Goal: Communication & Community: Answer question/provide support

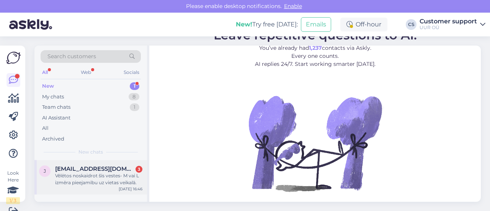
click at [79, 165] on span "[EMAIL_ADDRESS][DOMAIN_NAME]" at bounding box center [95, 168] width 80 height 7
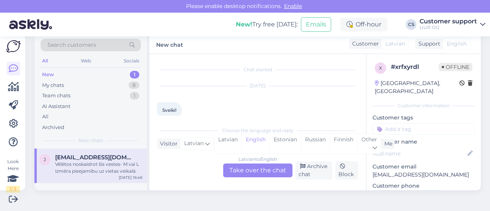
scroll to position [146, 0]
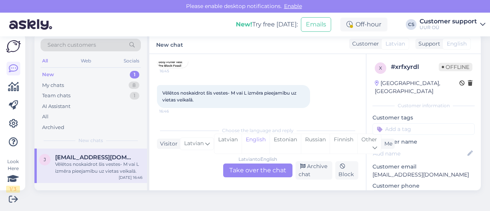
click at [250, 169] on div "Latvian to English Take over the chat" at bounding box center [257, 170] width 69 height 14
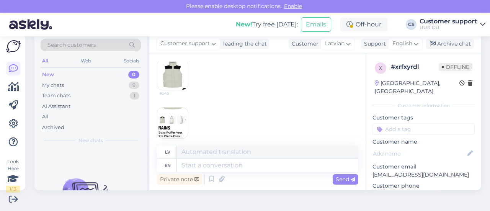
scroll to position [156, 0]
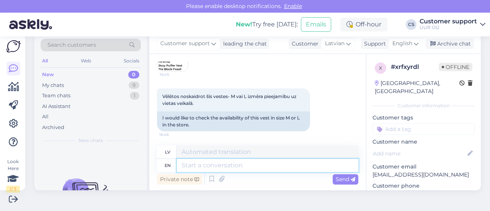
click at [213, 166] on textarea at bounding box center [267, 165] width 181 height 13
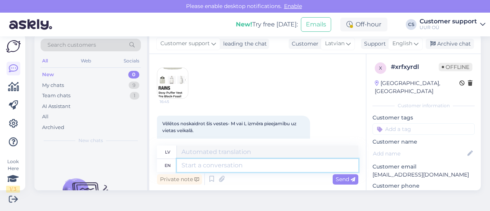
scroll to position [118, 0]
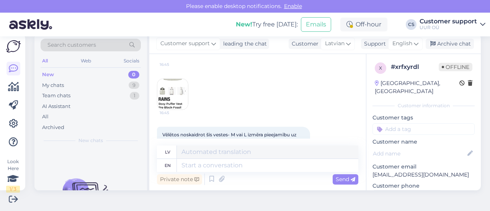
click at [176, 89] on img at bounding box center [172, 94] width 31 height 31
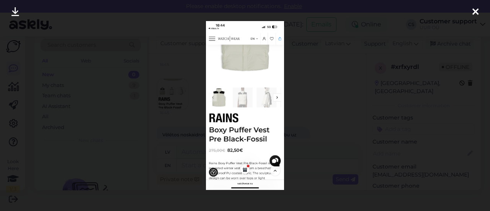
click at [334, 76] on div at bounding box center [245, 105] width 490 height 211
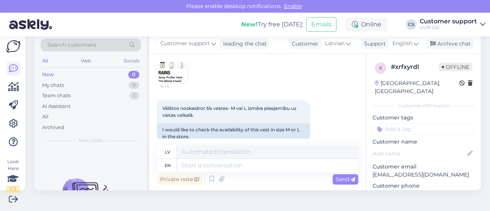
scroll to position [156, 0]
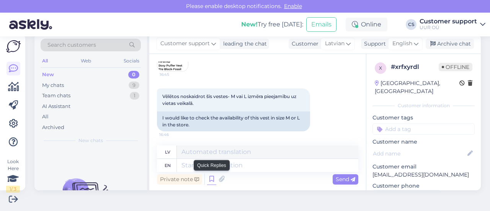
click at [209, 174] on icon at bounding box center [211, 178] width 9 height 11
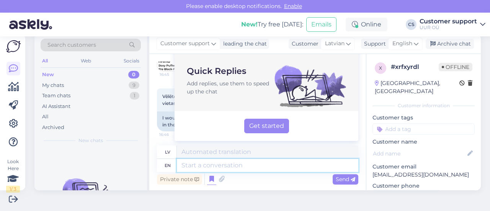
click at [202, 161] on textarea at bounding box center [267, 165] width 181 height 13
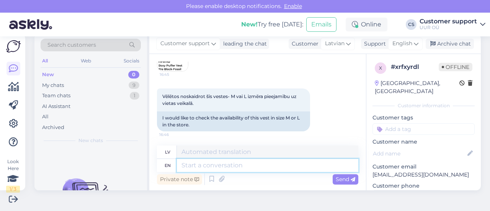
click at [192, 167] on textarea at bounding box center [267, 165] width 181 height 13
type textarea "Hello!"
type textarea "Sveiki!"
type textarea "Hello! This mod"
type textarea "Sveiki! [PERSON_NAME]"
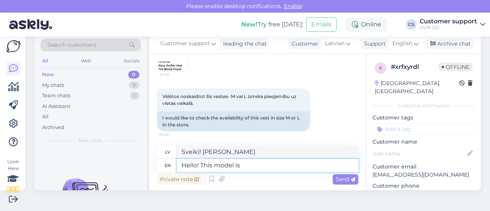
type textarea "Hello! This model is"
type textarea "Sveiki! Šis modelis ir"
type textarea "Hello! This model is"
type textarea "Sveiki! Šis modelis ir"
type textarea "Hello! This model is unfortunately n"
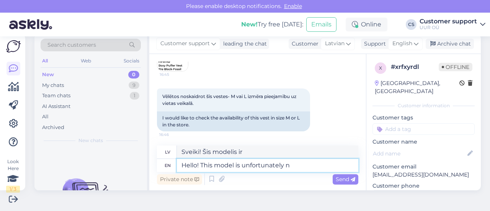
type textarea "Sveiki! Šis modelis diemžēl ir"
type textarea "Hello! This model is unfortunately no"
type textarea "Sveiki! Šis modelis diemžēl nav pieejams."
type textarea "Hello! This model is unfortunately no longer av"
type textarea "Sveiki! Šis modelis diemžēl vairs nav pieejams."
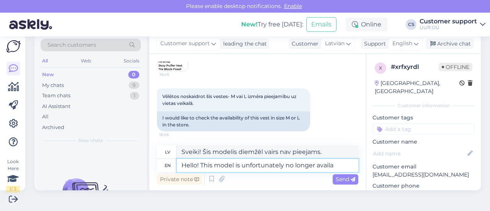
type textarea "Hello! This model is unfortunately no longer availab"
type textarea "Sveiki! Diemžēl šis modelis vairs nav pieejams."
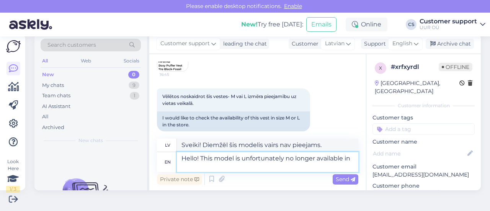
type textarea "Hello! This model is unfortunately no longer available in"
type textarea "Sveiki! Šis modelis diemžēl vairs nav pieejams."
type textarea "Hello! This model is unfortunately no longer available in size"
type textarea "Sveiki! Šis modelis diemžēl vairs nav pieejams šajā izmērā."
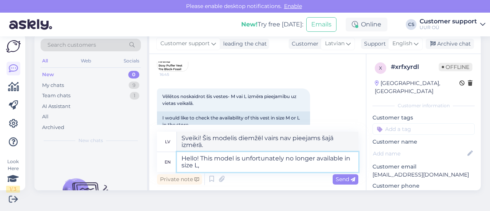
type textarea "Hello! This model is unfortunately no longer available in size L, m"
type textarea "Sveiki! Diemžēl šis modelis vairs nav pieejams L izmērā."
type textarea "Hello! This model is unfortunately no longer available in size L, but"
type textarea "Sveiki! Šis modelis diemžēl vairs nav pieejams L izmērā, bet"
type textarea "Hello! This model is unfortunately no longer available in size L, but size"
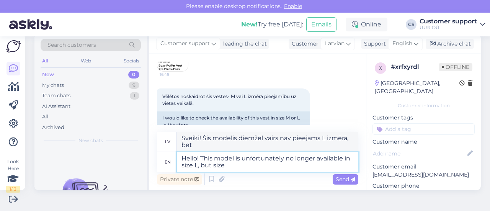
type textarea "Sveiki! Šis modelis diemžēl vairs nav pieejams L izmērā, bet gan"
type textarea "Hello! This model is unfortunately no longer available in size L, but size M is"
type textarea "Sveiki! Šis modelis diemžēl vairs nav pieejams L izmērā, bet gan M izmērā."
type textarea "Hello! This model is unfortunately no longer available in size L, but size M is…"
type textarea "Sveiki! Šis modelis diemžēl vairs nav pieejams L izmērā, bet gan M izmērs."
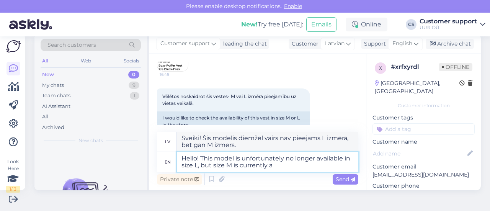
type textarea "Hello! This model is unfortunately no longer available in size L, but size M is…"
type textarea "Sveiki! Šis modelis diemžēl vairs nav pieejams L izmērā, bet pašlaik ir M izmēr…"
type textarea "Hello! This model is unfortunately no longer available in size L, but size M is…"
type textarea "Sveiki! Šis modelis diemžēl vairs nav pieejams L izmērā, bet M izmērs pašlaik i…"
type textarea "Hello! This model is unfortunately no longer available in size L, but size M is…"
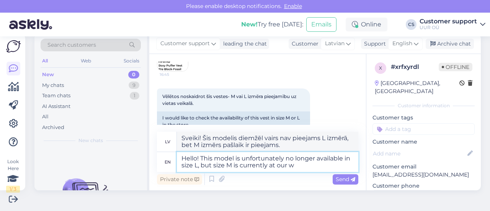
type textarea "Sveiki! Šis modelis diemžēl vairs nav pieejams L izmērā, bet M izmērs pašlaik i…"
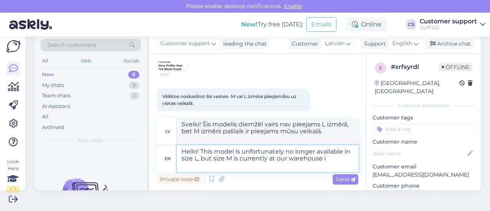
type textarea "Hello! This model is unfortunately no longer available in size L, but size M is…"
type textarea "Sveiki! Šis modelis diemžēl vairs nav pieejams L izmērā, bet M izmērs pašlaik i…"
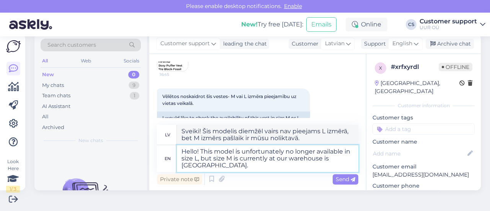
type textarea "Hello! This model is unfortunately no longer available in size L, but size M is…"
type textarea "Sveiki! Šis modelis diemžēl vairs nav pieejams L izmērā, bet M izmērs pašlaik a…"
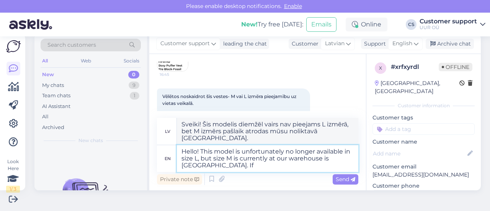
type textarea "Hello! This model is unfortunately no longer available in size L, but size M is…"
type textarea "Sveiki! Šis modelis diemžēl vairs nav pieejams L izmērā, bet M izmērs pašlaik i…"
type textarea "Hello! This model is unfortunately no longer available in size L, but size M is…"
type textarea "Sveiki! Šis modelis diemžēl vairs nav pieejams L izmērā, bet M izmērs pašlaik i…"
type textarea "Hello! This model is unfortunately no longer available in size L, but size M is…"
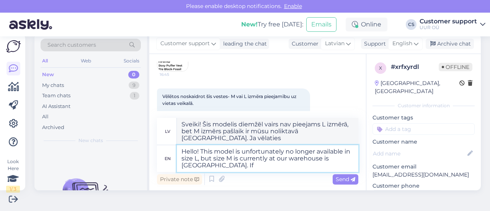
type textarea "Sveiki! Šis modelis diemžēl vairs nav pieejams L izmērā, bet M izmērs pašlaik i…"
type textarea "Hello! This model is unfortunately no longer available in size L, but size M is…"
type textarea "Sveiki! Šis modelis diemžēl vairs nav pieejams L izmērā, bet M izmērs pašlaik i…"
type textarea "Hello! This model is unfortunately no longer available in size L, but size M is…"
type textarea "Sveiki! Šis modelis diemžēl vairs nav pieejams L izmērā, bet M izmērs pašlaik a…"
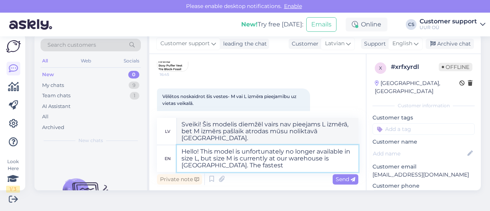
type textarea "Hello! This model is unfortunately no longer available in size L, but size M is…"
type textarea "Sveiki! Šis modelis diemžēl vairs nav pieejams L izmērā, bet M izmērs pašlaik i…"
type textarea "Hello! This model is unfortunately no longer available in size L, but size M is…"
type textarea "Sveiki! Šis modelis diemžēl vairs nav pieejams L izmērā, bet M izmērs pašlaik i…"
type textarea "Hello! This model is unfortunately no longer available in size L, but size M is…"
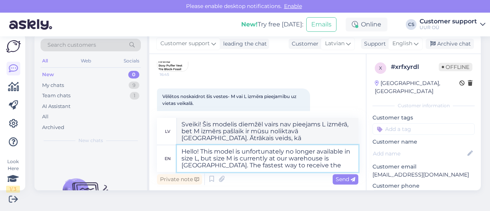
type textarea "Sveiki! Šis modelis diemžēl vairs nav pieejams L izmērā, bet M izmērs pašlaik i…"
type textarea "Hello! This model is unfortunately no longer available in size L, but size M is…"
type textarea "Sveiki! Šis modelis diemžēl vairs nav pieejams L izmērā, bet M izmērs pašlaik i…"
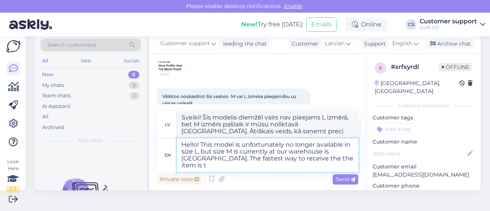
type textarea "Hello! This model is unfortunately no longer available in size L, but size M is…"
type textarea "Sveiki! Šis modelis diemžēl vairs nav pieejams L izmērā, bet M izmērs pašlaik i…"
type textarea "Hello! This model is unfortunately no longer available in size L, but size M is…"
type textarea "Sveiki! Šis modelis diemžēl vairs nav pieejams L izmērā, bet M izmērs pašlaik i…"
type textarea "Hello! This model is unfortunately no longer available in size L, but size M is…"
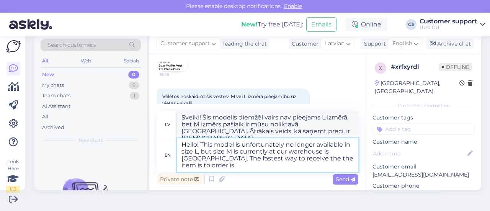
type textarea "Sveiki! Šis modelis diemžēl vairs nav pieejams L izmērā, bet M izmērs pašlaik i…"
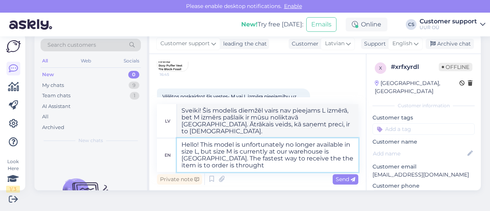
type textarea "Hello! This model is unfortunately no longer available in size L, but size M is…"
type textarea "Sveiki! Šis modelis diemžēl vairs nav pieejams L izmērā, bet M izmērs pašlaik i…"
type textarea "Hello! This model is unfortunately no longer available in size L, but size M is…"
type textarea "Sveiki! Šis modelis diemžēl vairs nav pieejams L izmērā, bet M izmērs pašlaik i…"
type textarea "Hello! This model is unfortunately no longer available in size L, but size M is…"
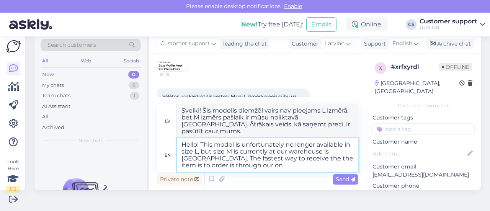
type textarea "Sveiki! Šis modelis diemžēl vairs nav pieejams L izmērā, bet M izmērs pašlaik i…"
type textarea "Hello! This model is unfortunately no longer available in size L, but size M is…"
type textarea "Sveiki! Šis modelis diemžēl vairs nav pieejams L izmērā, bet M izmērs pašlaik i…"
type textarea "Hello! This model is unfortunately no longer available in size L, but size M is…"
type textarea "Sveiki! Šis modelis diemžēl vairs nav pieejams L izmērā, bet M izmērs pašlaik i…"
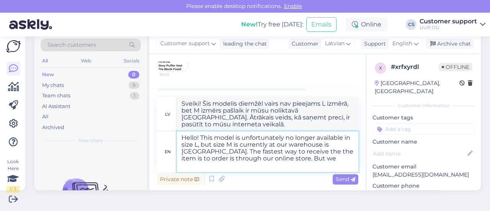
type textarea "Hello! This model is unfortunately no longer available in size L, but size M is…"
type textarea "Sveiki! Šis modelis diemžēl vairs nav pieejams L izmērā, bet M izmērs pašlaik i…"
type textarea "Hello! This model is unfortunately no longer available in size L, but size M is…"
type textarea "Sveiki! Šis modelis diemžēl vairs nav pieejams L izmērā, bet M izmērs pašlaik i…"
type textarea "Hello! This model is unfortunately no longer available in size L, but size M is…"
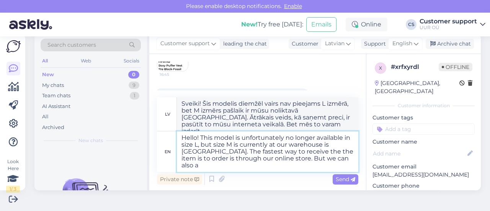
type textarea "Sveiki! Šis modelis diemžēl vairs nav pieejams L izmērā, bet M izmērs pašlaik i…"
type textarea "Hello! This model is unfortunately no longer available in size L, but size M is…"
type textarea "Sveiki! Šis modelis diemžēl vairs nav pieejams L izmērā, bet M izmērs pašlaik i…"
type textarea "Hello! This model is unfortunately no longer available in size L, but size M is…"
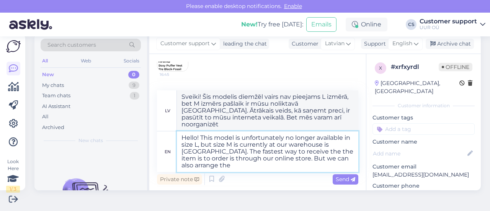
type textarea "Sveiki! Šis modelis diemžēl vairs nav pieejams L izmērā, bet M izmērs pašlaik i…"
type textarea "Hello! This model is unfortunately no longer available in size L, but size M is…"
type textarea "Sveiki! Šis modelis diemžēl vairs nav pieejams L izmērā, bet M izmērs pašlaik i…"
type textarea "Hello! This model is unfortunately no longer available in size L, but size M is…"
type textarea "Sveiki! Šis modelis diemžēl vairs nav pieejams L izmērā, bet M izmērs pašlaik i…"
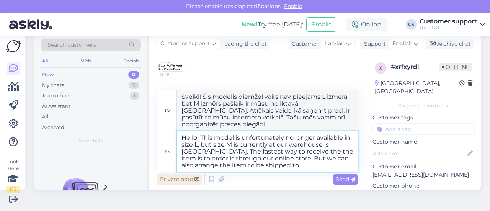
type textarea "Hello! This model is unfortunately no longer available in size L, but size M is…"
type textarea "Sveiki! Šis modelis diemžēl vairs nav pieejams L izmērā, bet M izmērs pašlaik i…"
type textarea "Hello! This model is unfortunately no longer available in size L, but size M is…"
type textarea "Sveiki! Šis modelis diemžēl vairs nav pieejams L izmērā, bet M izmērs pašlaik i…"
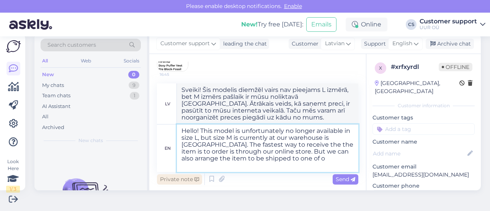
type textarea "Hello! This model is unfortunately no longer available in size L, but size M is…"
type textarea "Sveiki! Šis modelis diemžēl vairs nav pieejams L izmērā, bet M izmērs pašlaik i…"
type textarea "Hello! This model is unfortunately no longer available in size L, but size M is…"
type textarea "Sveiki! Šis modelis diemžēl vairs nav pieejams L izmērā, bet M izmērs pašlaik i…"
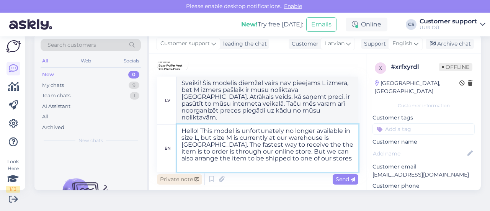
type textarea "Hello! This model is unfortunately no longer available in size L, but size M is…"
type textarea "Sveiki! Šis modelis diemžēl vairs nav pieejams L izmērā, bet M izmērs pašlaik i…"
type textarea "Hello! This model is unfortunately no longer available in size L, but size M is…"
type textarea "Sveiki! Šis modelis diemžēl vairs nav pieejams L izmērā, bet M izmērs pašlaik i…"
type textarea "Hello! This model is unfortunately no longer available in size L, but size M is…"
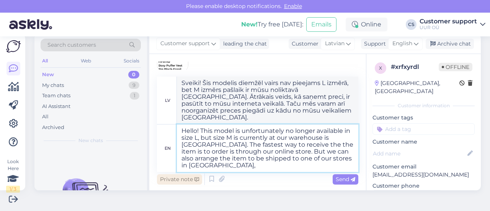
type textarea "Sveiki! Šis modelis diemžēl vairs nav pieejams L izmērā, bet M izmērs pašlaik i…"
type textarea "Hello! This model is unfortunately no longer available in size L, but size M is…"
type textarea "Sveiki! Šis modelis diemžēl vairs nav pieejams L izmērā, bet M izmērs pašlaik i…"
type textarea "Hello! This model is unfortunately no longer available in size L, but size M is…"
type textarea "Sveiki! Šis modelis diemžēl vairs nav pieejams L izmērā, bet M izmērs pašlaik i…"
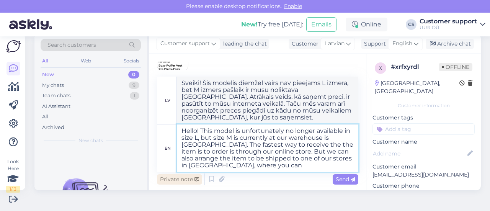
type textarea "Hello! This model is unfortunately no longer available in size L, but size M is…"
type textarea "Sveiki! Šis modelis diemžēl vairs nav pieejams L izmērā, bet M izmērs pašlaik i…"
type textarea "Hello! This model is unfortunately no longer available in size L, but size M is…"
type textarea "Sveiki! Šis modelis diemžēl vairs nav pieejams L izmērā, bet M izmērs pašlaik i…"
type textarea "Hello! This model is unfortunately no longer available in size L, but size M is…"
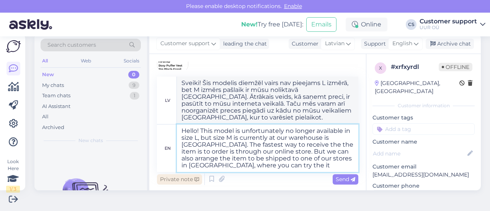
type textarea "Sveiki! Šis modelis diemžēl vairs nav pieejams L izmērā, bet M izmērs pašlaik i…"
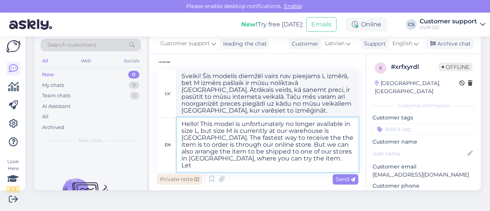
type textarea "Hello! This model is unfortunately no longer available in size L, but size M is…"
type textarea "Sveiki! Šis modelis diemžēl vairs nav pieejams L izmērā, bet M izmērs pašlaik i…"
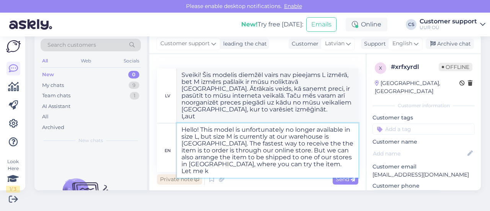
type textarea "Hello! This model is unfortunately no longer available in size L, but size M is…"
type textarea "Sveiki! Šis modelis diemžēl vairs nav pieejams L izmērā, bet M izmērs pašlaik i…"
type textarea "Hello! This model is unfortunately no longer available in size L, but size M is…"
type textarea "Sveiki! Šis modelis diemžēl vairs nav pieejams L izmērā, bet M izmērs pašlaik i…"
type textarea "Hello! This model is unfortunately no longer available in size L, but size M is…"
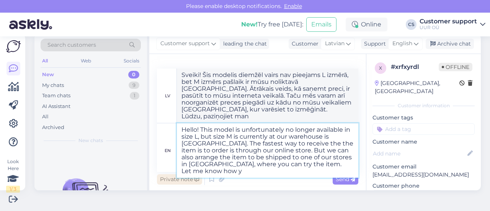
type textarea "Sveiki! Šis modelis diemžēl vairs nav pieejams L izmērā, bet M izmērs pašlaik i…"
type textarea "Hello! This model is unfortunately no longer available in size L, but size M is…"
type textarea "Sveiki! Šis modelis diemžēl vairs nav pieejams L izmērā, bet M izmērs pašlaik i…"
type textarea "Hello! This model is unfortunately no longer available in size L, but size M is…"
type textarea "Sveiki! Šis modelis diemžēl vairs nav pieejams L izmērā, bet M izmērs pašlaik i…"
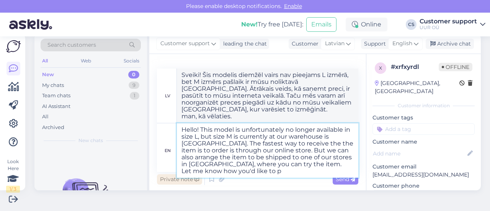
type textarea "Hello! This model is unfortunately no longer available in size L, but size M is…"
type textarea "Sveiki! Šis modelis diemžēl vairs nav pieejams L izmērā, bet M izmērs pašlaik i…"
type textarea "Hello! This model is unfortunately no longer available in size L, but size M is…"
type textarea "Sveiki! Šis modelis diemžēl vairs nav pieejams L izmērā, bet M izmērs pašlaik i…"
type textarea "Hello! This model is unfortunately no longer available in size L, but size M is…"
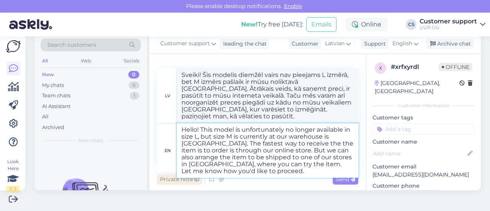
type textarea "Sveiki! Šis modelis diemžēl vairs nav pieejams L izmērā, bet M izmērs pašlaik i…"
click at [311, 170] on textarea "Hello! This model is unfortunately no longer available in size L, but size M is…" at bounding box center [267, 150] width 181 height 54
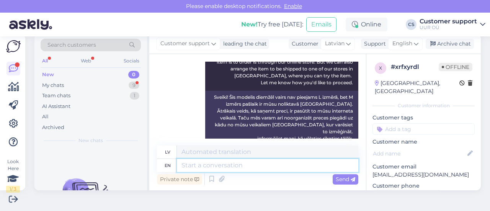
scroll to position [347, 0]
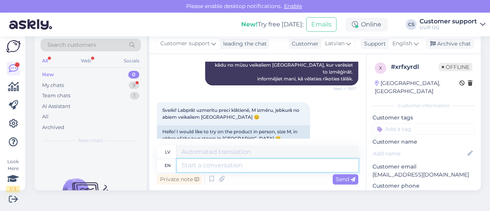
click at [242, 169] on textarea at bounding box center [267, 165] width 181 height 13
click at [229, 165] on textarea at bounding box center [267, 165] width 181 height 13
type textarea "Alright,"
type textarea "Labi,"
type textarea "Alright, we can"
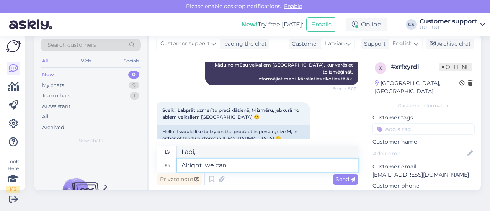
type textarea "Labi, mēs"
type textarea "Alright, we can ar"
type textarea "Labi, mēs varam"
type textarea "Alright, we can arrange th"
type textarea "Labi, varam noorganizēt"
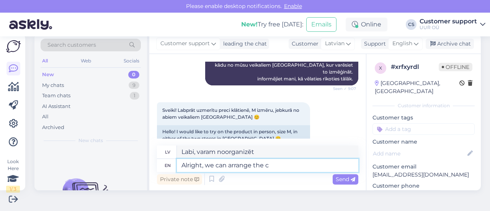
type textarea "Alright, we can arrange the cu"
type textarea "Labi, mēs varam noorganizēt"
type textarea "Alright, we can arrange the customer wi"
type textarea "Labi, mēs varam noorganizēt klientu."
type textarea "Alright, we can arrange the customer with t"
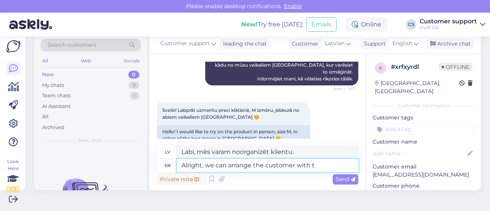
type textarea "Labi, mēs varam vienoties par klientu ar"
type textarea "Alright, we can arrange the customer with to"
type textarea "Labi, mēs varam vienoties ar klientu par"
type textarea "Alright, we can arrange the customer wit"
type textarea "Labi, mēs varam vienoties par klientu ar"
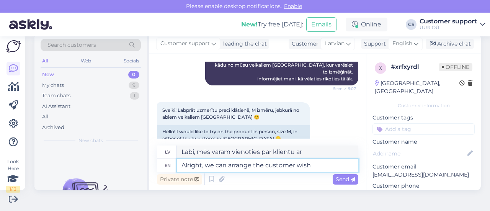
type textarea "Alright, we can arrange the customer wish"
type textarea "Labi, mēs varam nokārtot klienta vēlmes."
type textarea "Alright, we can arrange the customer wish to th"
type textarea "Labi, mēs varam nokārtot klienta vēlmes"
type textarea "Alright, we can arrange the customer wish to the s"
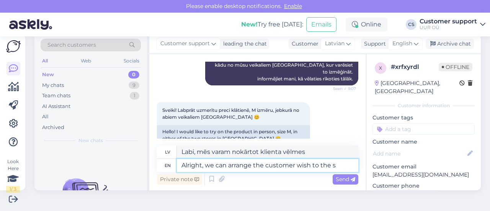
type textarea "Labi, mēs varam nokārtot klienta vēlmes."
type textarea "Alright, we can arrange the customer wish to the store"
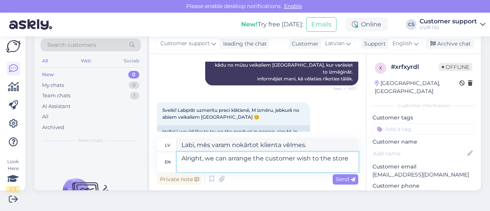
type textarea "Labi, mēs varam noorganizēt klienta vēlmi veikalam."
type textarea "Alright, we can arrange the customer wish to the store. Which"
type textarea "Labi, mēs varam noorganizēt klienta vēlēšanos uz veikalu. [GEOGRAPHIC_DATA]"
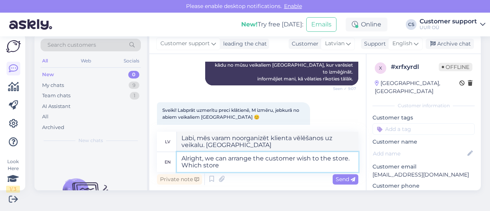
type textarea "Alright, we can arrange the customer wish to the store. Which store w"
type textarea "Labi, mēs varam noorganizēt klienta vēlēšanos veikalam. Kurš veikals"
type textarea "Alright, we can arrange the customer wish to the store. Which store would"
type textarea "Labi, mēs varam noorganizēt klienta vēlmju nogādāšanu veikalā. Kurš veikals to …"
type textarea "Alright, we can arrange the customer wish to the store. Which store would you pr"
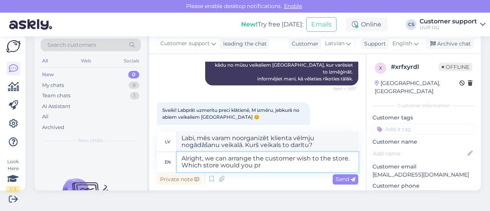
type textarea "Labi, mēs varam noorganizēt klienta vēlmju pārvietošanu uz veikalu. Kuru veikal…"
type textarea "Alright, we can arrange the customer wish to the store. Which store would you p…"
type textarea "Labi, mēs varam noorganizēt klienta vēlmju nogādāšanu veikalā. Kuru veikalu jūs…"
type textarea "Alright, we can arrange the customer wish to the store. Which store would you p…"
type textarea "Labi, mēs varam noorganizēt klienta vēlmju izpildi veikalā. Kuru veikalu jūs iz…"
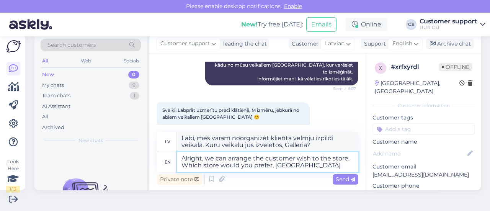
type textarea "Alright, we can arrange the customer wish to the store. Which store would you p…"
type textarea "Labi, mēs varam noorganizēt klienta vēlmju izpildi veikalā. Kuru veikalu jūs iz…"
type textarea "Alright, we can arrange the customer wish to the store. Which store would you p…"
type textarea "Labi, mēs varam noorganizēt klienta vēlmēm atbilstošu noformējumu veikalam. Kur…"
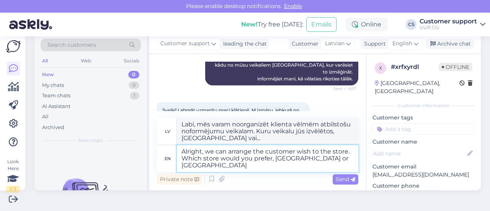
type textarea "Alright, we can arrange the customer wish to the store. Which store would you p…"
type textarea "Labi, mēs varam noorganizēt klienta vēlmēm atbilstošu veikala apmeklējumu. Kuru…"
type textarea "Alright, we can arrange the customer wish to the store. Which store would you p…"
type textarea "Labi, mēs varam noorganizēt klienta vēlmēm atbilstošu noformējumu veikalā. Kuru…"
click at [234, 167] on textarea "Alright, we can arrange the customer wish to the store. Which store would you p…" at bounding box center [267, 158] width 181 height 27
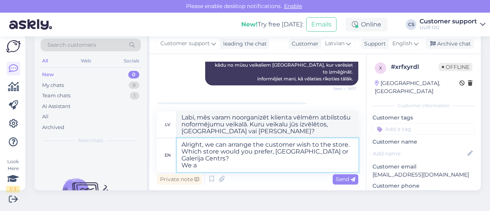
type textarea "Alright, we can arrange the customer wish to the store. Which store would you p…"
type textarea "Labi, mēs varam noorganizēt klienta vēlmēm atbilstošu nogādāšanu veikalā. Kuru …"
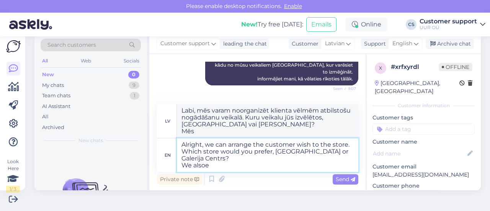
type textarea "Alright, we can arrange the customer wish to the store. Which store would you p…"
type textarea "Labi, mēs varam noorganizēt klienta vēlmēm atbilstošu noformējumu veikalā. Kuru…"
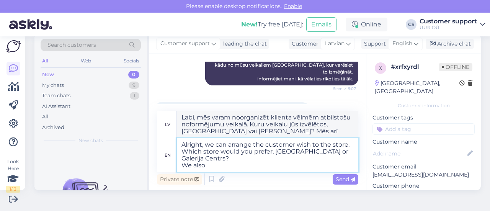
type textarea "Alright, we can arrange the customer wish to the store. Which store would you p…"
type textarea "Labi, mēs varam noorganizēt klienta vēlmēm atbilstošu nogādāšanu veikalā. Kuru …"
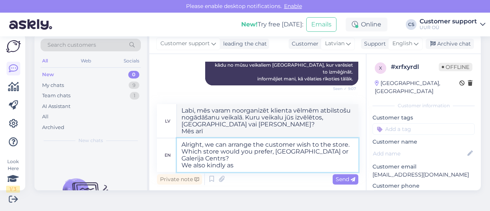
type textarea "Alright, we can arrange the customer wish to the store. Which store would you p…"
type textarea "Labi, mēs varam noorganizēt klienta vēlmēm atbilstošu nogādāšanu veikalā. Kuru …"
type textarea "Alright, we can arrange the customer wish to the store. Which store would you p…"
type textarea "Labi, mēs varam noorganizēt klienta vēlmēm atbilstošu noformējumu veikalā. Kuru…"
type textarea "Alright, we can arrange the customer wish to the store. Which store would you p…"
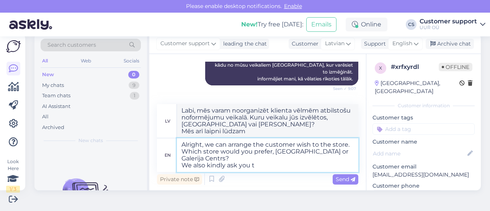
type textarea "Labi, mēs varam noorganizēt klienta vēlmēm atbilstošu noformējumu veikalā. Kuru…"
type textarea "Alright, we can arrange the customer wish to the store. Which store would you p…"
type textarea "Labi, mēs varam noorganizēt klienta vēlmēm atbilstošu noformējumu veikalā. Kuru…"
type textarea "Alright, we can arrange the customer wish to the store. Which store would you p…"
type textarea "Labi, mēs varam noorganizēt klienta vēlmēm atbilstošu noformējumu veikalā. Kuru…"
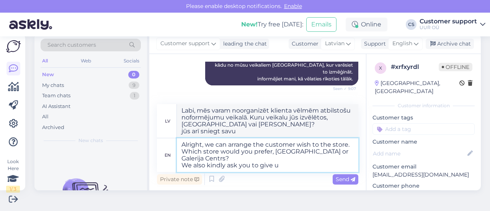
type textarea "Alright, we can arrange the customer wish to the store. Which store would you p…"
type textarea "Labi, mēs varam noorganizēt klienta vēlmēm atbilstošu noformējumu veikalā. Kuru…"
type textarea "Alright, we can arrange the customer wish to the store. Which store would you p…"
type textarea "Labi, mēs varam noorganizēt klienta vēlmēm atbilstošu noformējumu veikalā. Kuru…"
type textarea "Alright, we can arrange the customer wish to the store. Which store would you p…"
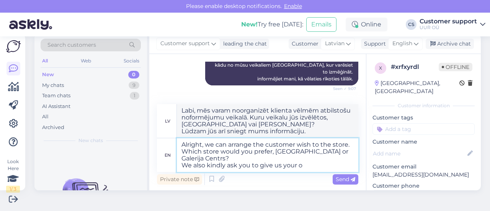
type textarea "Labi, mēs varam noorganizēt klienta vēlmēm atbilstošu noformējumu veikalā. Kuru…"
type textarea "Alright, we can arrange the customer wish to the store. Which store would you p…"
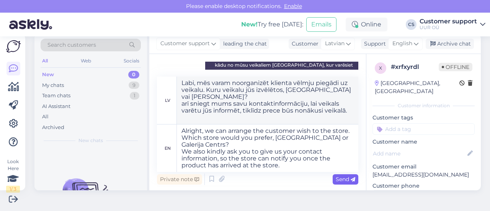
click at [337, 176] on span "Send" at bounding box center [345, 179] width 20 height 7
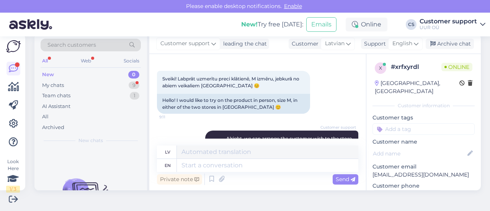
scroll to position [514, 0]
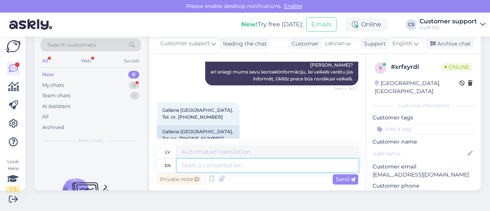
click at [257, 166] on textarea at bounding box center [267, 165] width 181 height 13
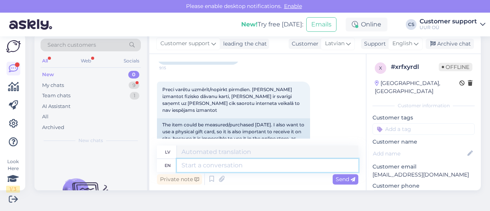
click at [226, 166] on textarea at bounding box center [267, 165] width 181 height 13
click at [249, 163] on textarea at bounding box center [267, 165] width 181 height 13
click at [219, 171] on textarea at bounding box center [267, 165] width 181 height 13
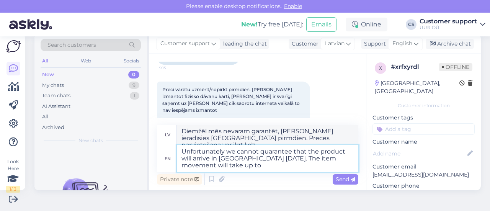
click at [324, 159] on textarea "Unfortunately we cannot quarantee that the product will arrive in [GEOGRAPHIC_D…" at bounding box center [267, 158] width 181 height 27
click at [273, 167] on textarea "Unfortunately we cannot quarantee that the product will arrive in [GEOGRAPHIC_D…" at bounding box center [267, 158] width 181 height 27
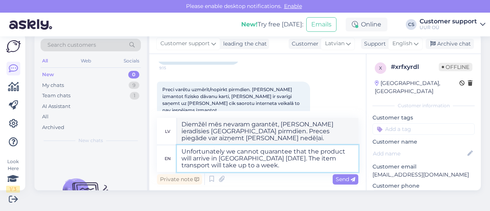
drag, startPoint x: 241, startPoint y: 169, endPoint x: 262, endPoint y: 164, distance: 21.5
click at [241, 168] on textarea "Unfortunately we cannot quarantee that the product will arrive in [GEOGRAPHIC_D…" at bounding box center [267, 158] width 181 height 27
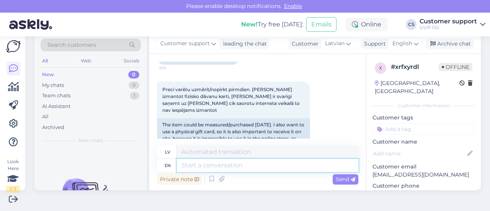
click at [224, 165] on textarea at bounding box center [267, 165] width 181 height 13
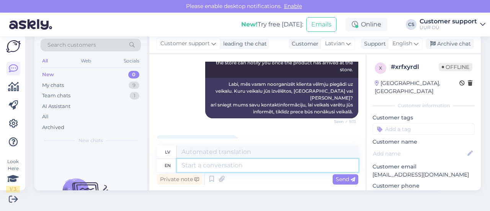
scroll to position [668, 0]
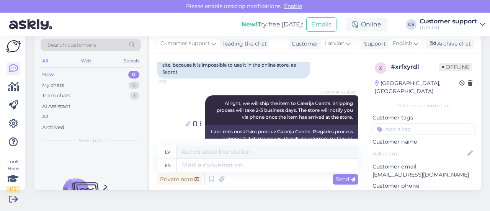
click at [185, 121] on icon at bounding box center [187, 123] width 5 height 5
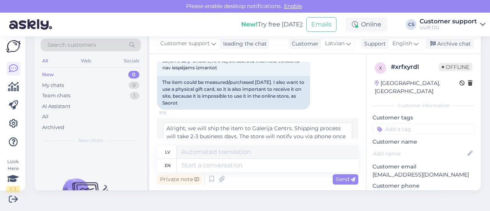
drag, startPoint x: 288, startPoint y: 107, endPoint x: 251, endPoint y: 105, distance: 37.1
click at [251, 122] on textarea "Alright, we will ship the item to Galerija Centrs. Shipping process will take 2…" at bounding box center [257, 132] width 189 height 20
click at [331, 145] on div "Edit" at bounding box center [339, 150] width 25 height 10
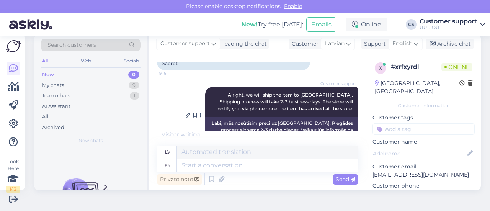
scroll to position [714, 0]
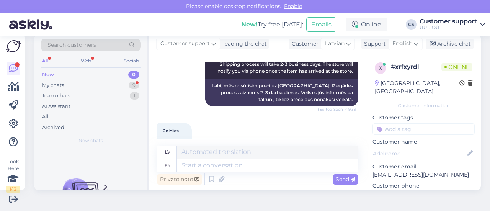
click at [288, 114] on div "Paldies 9:36 Thank you" at bounding box center [257, 137] width 201 height 46
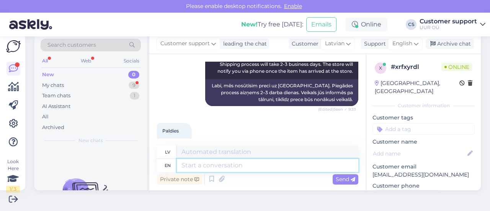
click at [217, 169] on textarea at bounding box center [267, 165] width 181 height 13
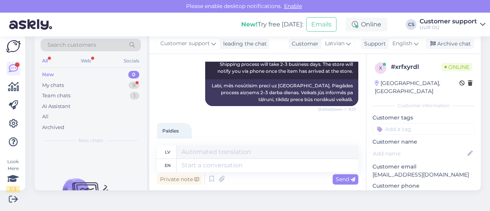
click at [226, 122] on div "Paldies 9:36 Thank you" at bounding box center [257, 137] width 201 height 46
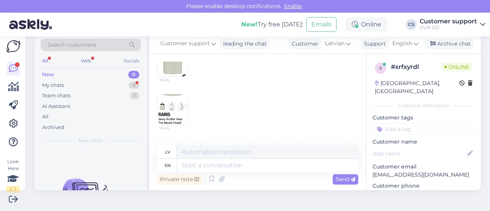
scroll to position [102, 0]
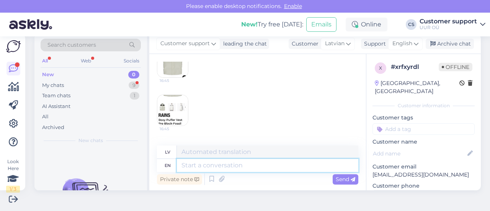
click at [239, 165] on textarea at bounding box center [267, 165] width 181 height 13
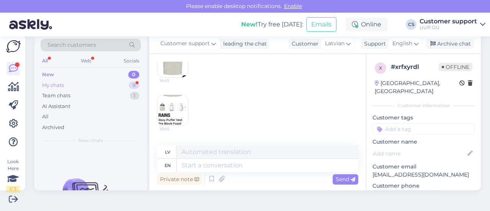
click at [107, 84] on div "My chats 9" at bounding box center [91, 85] width 100 height 11
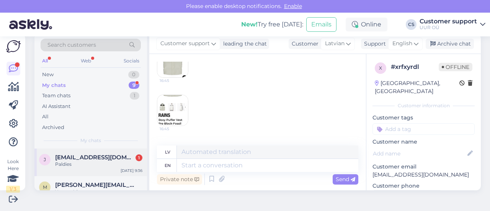
click at [107, 155] on span "[EMAIL_ADDRESS][DOMAIN_NAME]" at bounding box center [95, 157] width 80 height 7
click at [261, 108] on div "16:45 16:45" at bounding box center [257, 86] width 201 height 96
click at [245, 111] on div "16:45 16:45" at bounding box center [257, 86] width 201 height 96
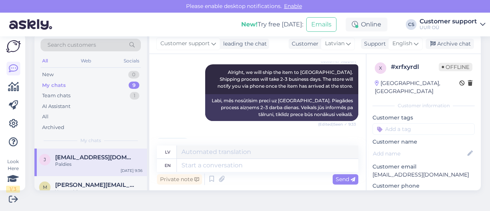
scroll to position [714, 0]
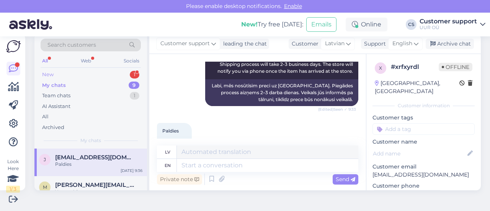
click at [99, 71] on div "New 1" at bounding box center [91, 74] width 100 height 11
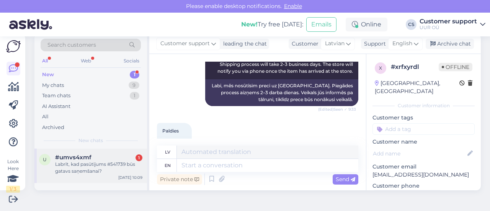
click at [123, 158] on div "#umvs4xmf 1" at bounding box center [98, 157] width 87 height 7
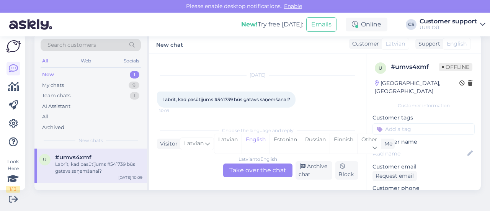
click at [241, 180] on div "Chat started [DATE] Labrīt, kad pasūtījums #541739 būs gatavs saņemšanai? 10:09…" at bounding box center [257, 122] width 216 height 136
click at [236, 175] on div "Latvian to English Take over the chat" at bounding box center [257, 170] width 69 height 14
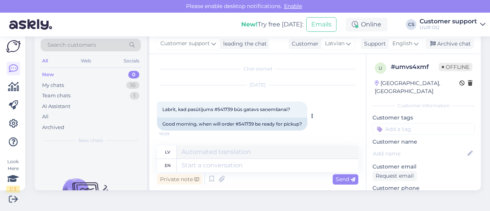
click at [246, 124] on div "Good morning, when will order #541739 be ready for pickup?" at bounding box center [232, 123] width 150 height 13
copy div "541739"
click at [284, 127] on div "Good morning, when will order #541739 be ready for pickup?" at bounding box center [232, 123] width 150 height 13
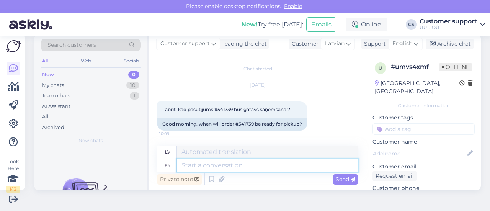
click at [214, 167] on textarea at bounding box center [267, 165] width 181 height 13
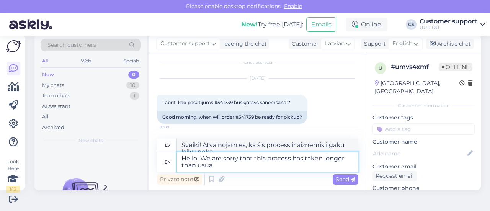
scroll to position [11, 0]
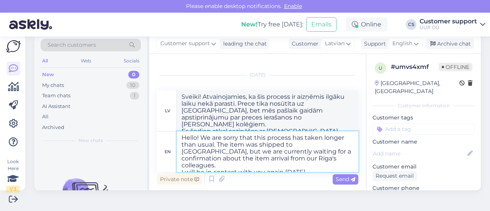
click at [183, 166] on textarea "Hello! We are sorry that this process has taken longer than usual. The item was…" at bounding box center [267, 151] width 181 height 41
click at [322, 165] on textarea "Hello! We are sorry that this process has taken longer than usual. The item was…" at bounding box center [267, 151] width 181 height 41
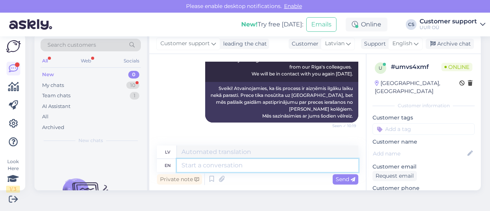
scroll to position [148, 0]
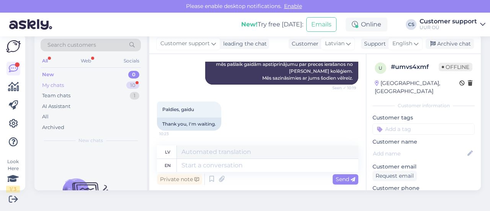
click at [92, 86] on div "My chats 10" at bounding box center [91, 85] width 100 height 11
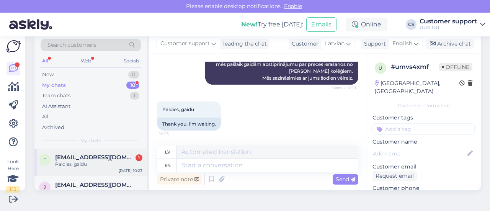
click at [105, 166] on div "Paldies, gaidu" at bounding box center [98, 164] width 87 height 7
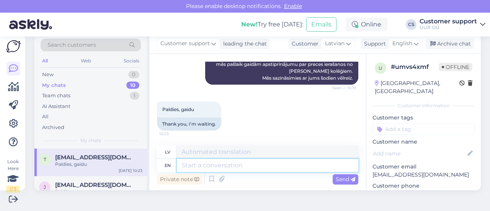
click at [232, 166] on textarea at bounding box center [267, 165] width 181 height 13
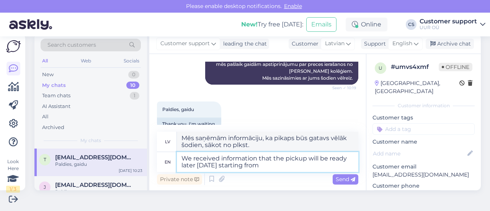
click at [181, 165] on textarea "We received information that the pickup will be ready later [DATE] starting from" at bounding box center [267, 162] width 181 height 20
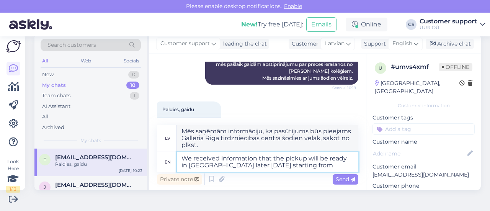
click at [315, 163] on textarea "We received information that the pickup will be ready in [GEOGRAPHIC_DATA] late…" at bounding box center [267, 162] width 181 height 20
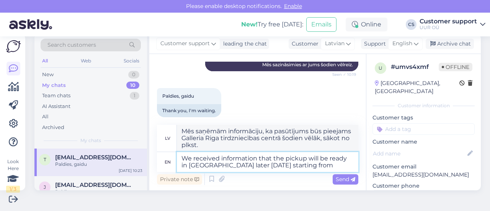
scroll to position [168, 0]
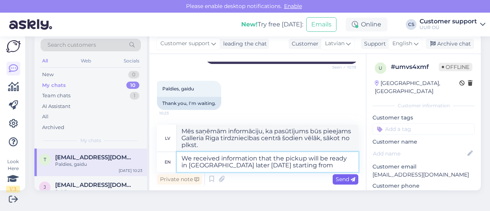
paste textarea "16:00-16:30!"
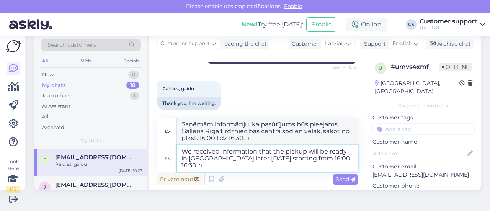
click at [268, 167] on textarea "We received information that the pickup will be ready in [GEOGRAPHIC_DATA] late…" at bounding box center [267, 158] width 181 height 27
click at [328, 158] on textarea "We received information that the pickup will be ready in [GEOGRAPHIC_DATA] late…" at bounding box center [267, 158] width 181 height 27
click at [347, 160] on textarea "We received information that the pickup will be ready in [GEOGRAPHIC_DATA] late…" at bounding box center [267, 158] width 181 height 27
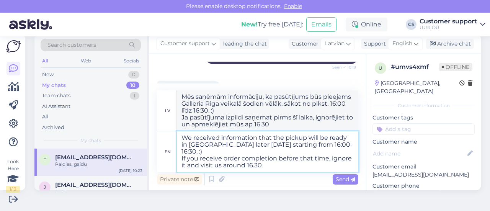
click at [300, 156] on textarea "We received information that the pickup will be ready in [GEOGRAPHIC_DATA] late…" at bounding box center [267, 151] width 181 height 41
drag, startPoint x: 324, startPoint y: 144, endPoint x: 305, endPoint y: 145, distance: 18.4
click at [305, 145] on textarea "We received information that the pickup will be ready in [GEOGRAPHIC_DATA] late…" at bounding box center [267, 151] width 181 height 41
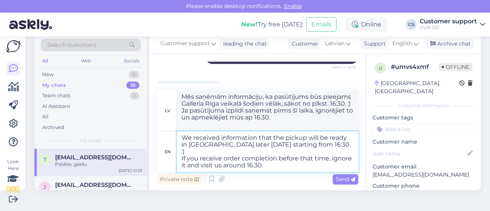
click at [301, 161] on textarea "We received information that the pickup will be ready in [GEOGRAPHIC_DATA] late…" at bounding box center [267, 151] width 181 height 41
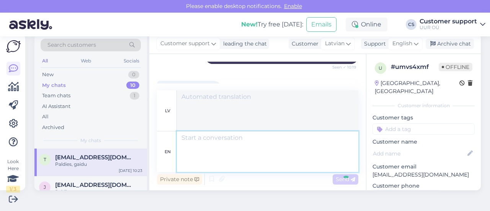
scroll to position [235, 0]
